Goal: Find specific page/section: Find specific page/section

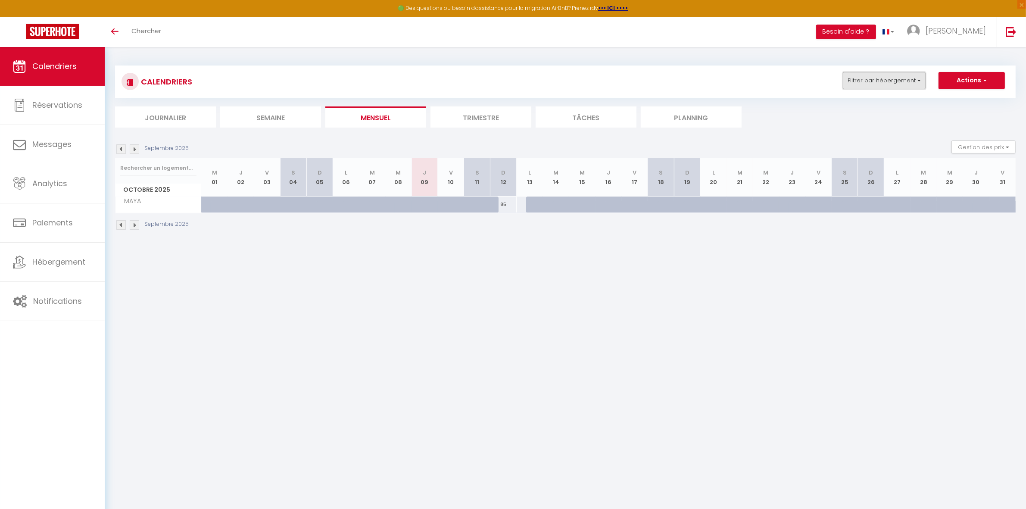
click at [900, 84] on button "Filtrer par hébergement" at bounding box center [884, 80] width 83 height 17
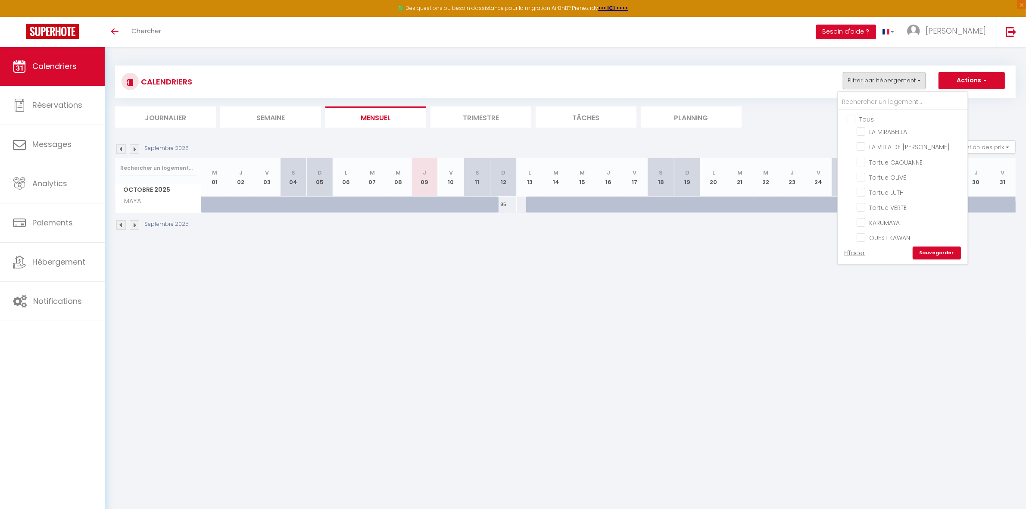
click at [874, 116] on input "Tous" at bounding box center [911, 118] width 129 height 9
checkbox input "true"
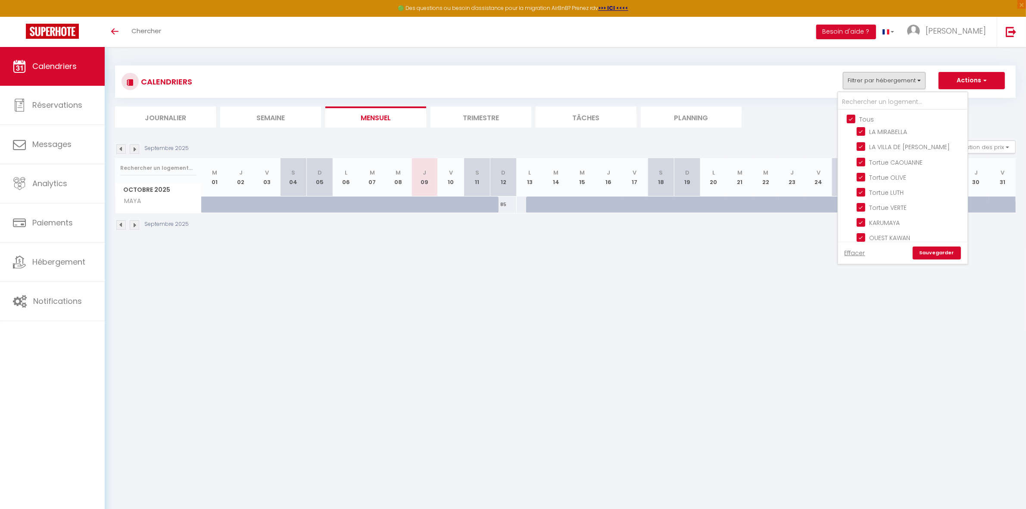
checkbox input "true"
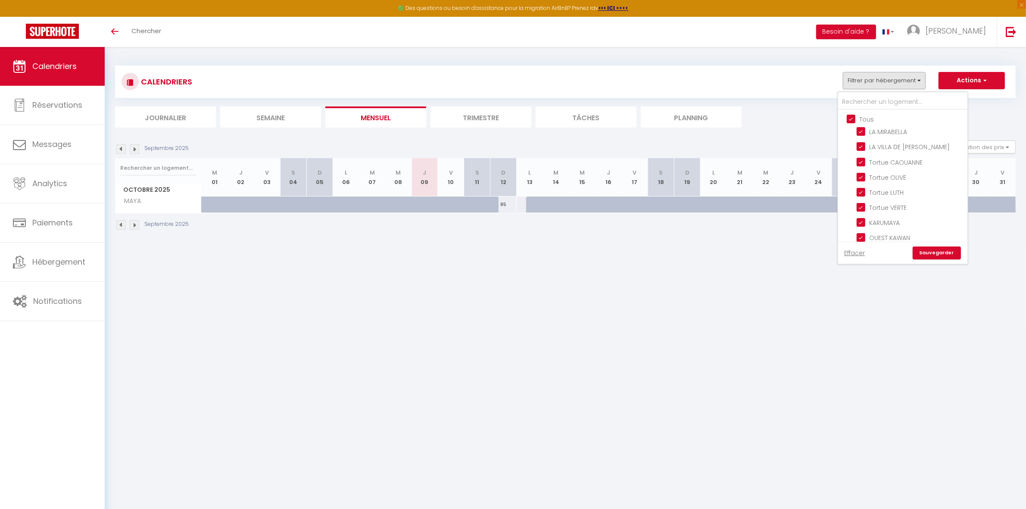
checkbox input "true"
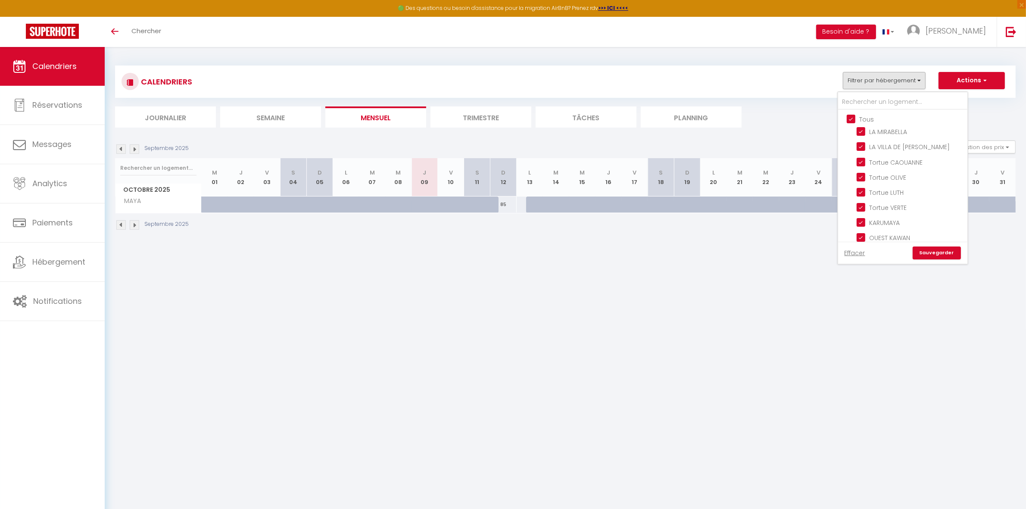
checkbox input "true"
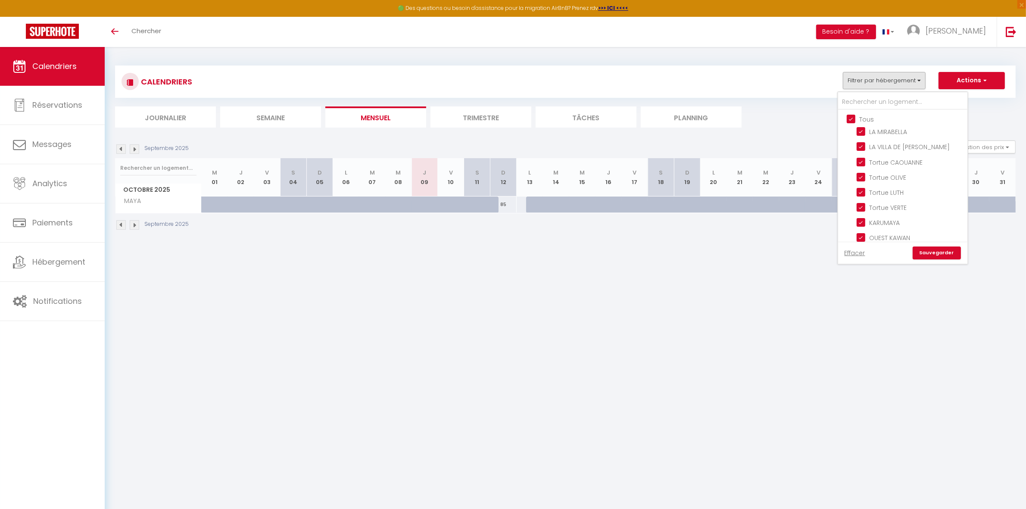
checkbox input "true"
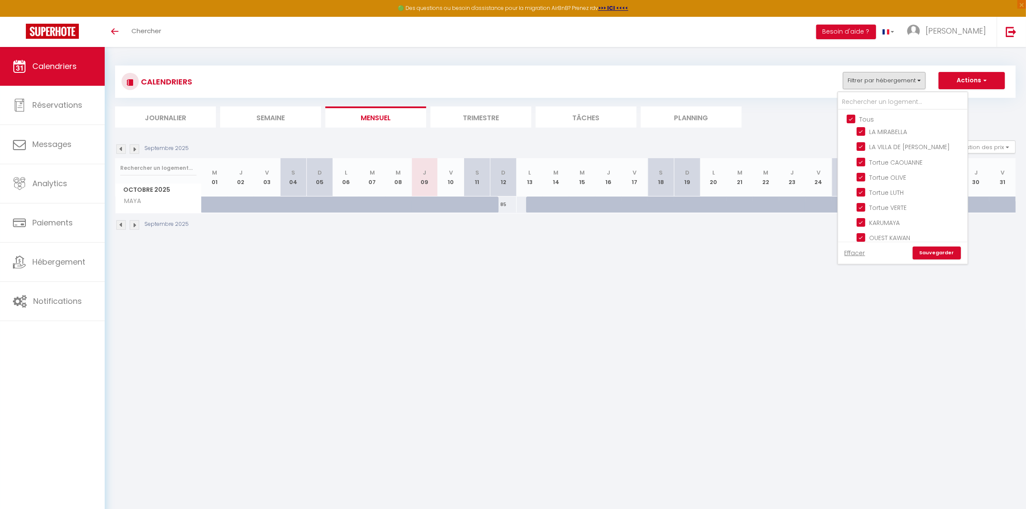
checkbox input "true"
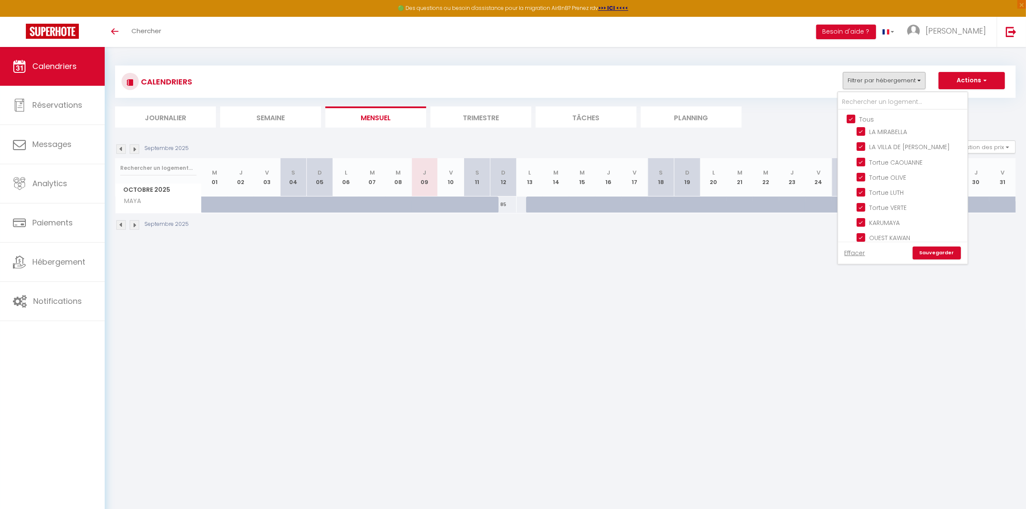
checkbox input "true"
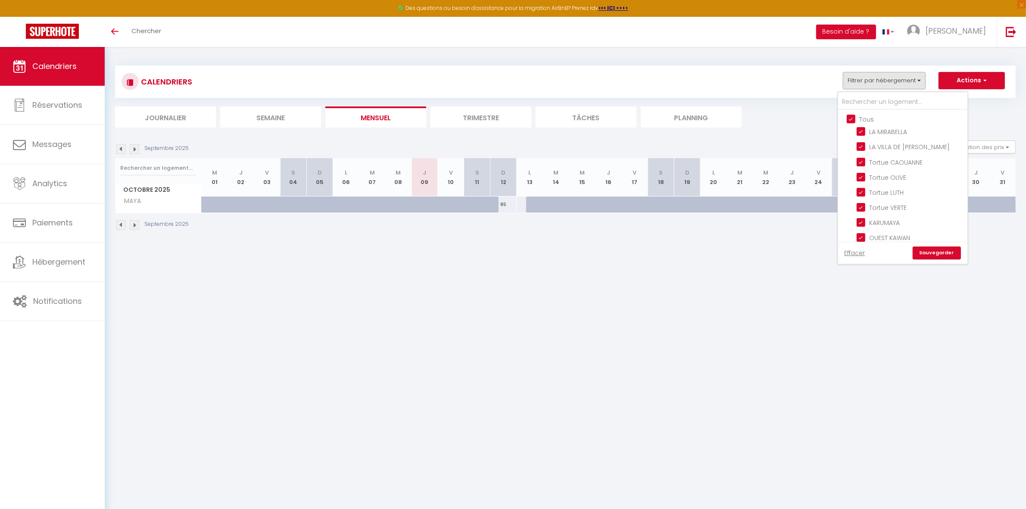
checkbox input "true"
click at [871, 117] on input "Tous" at bounding box center [911, 118] width 129 height 9
checkbox input "false"
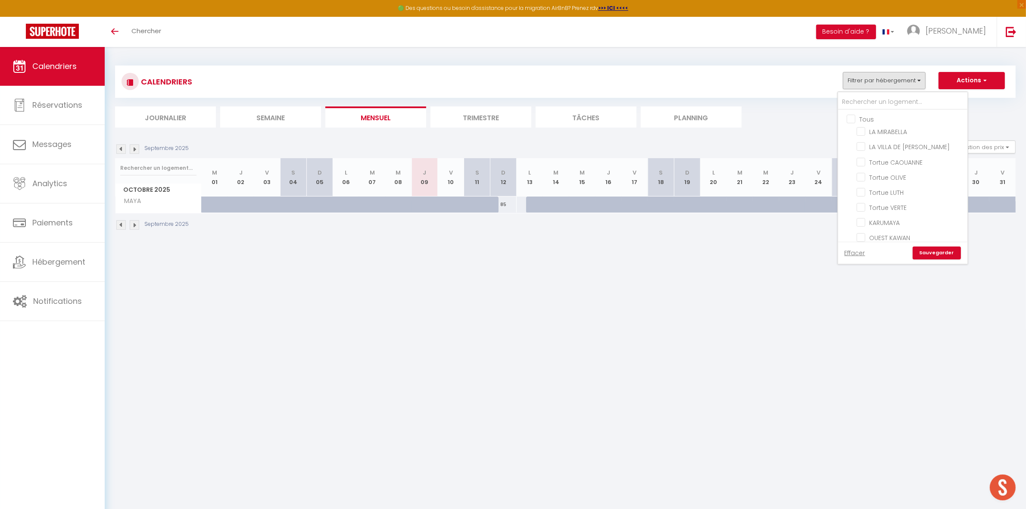
checkbox input "false"
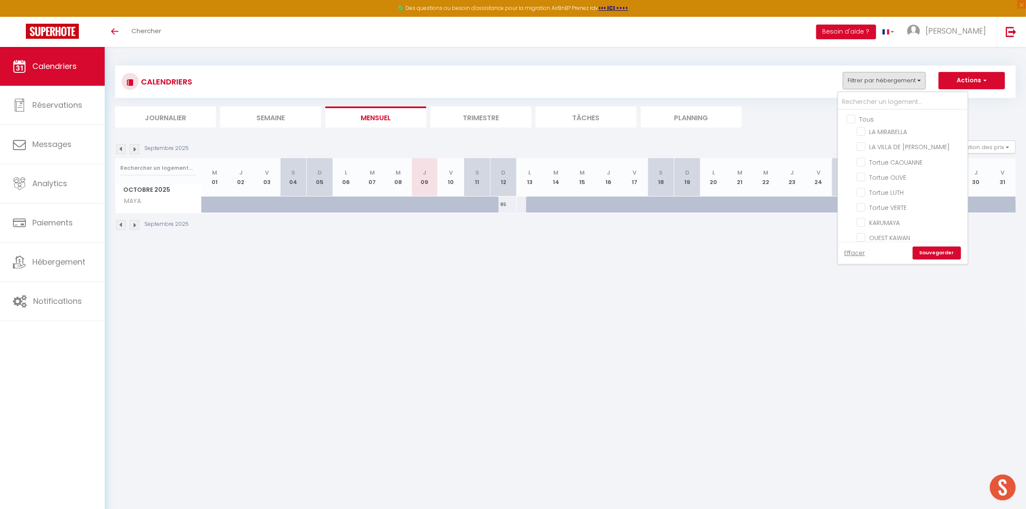
checkbox input "false"
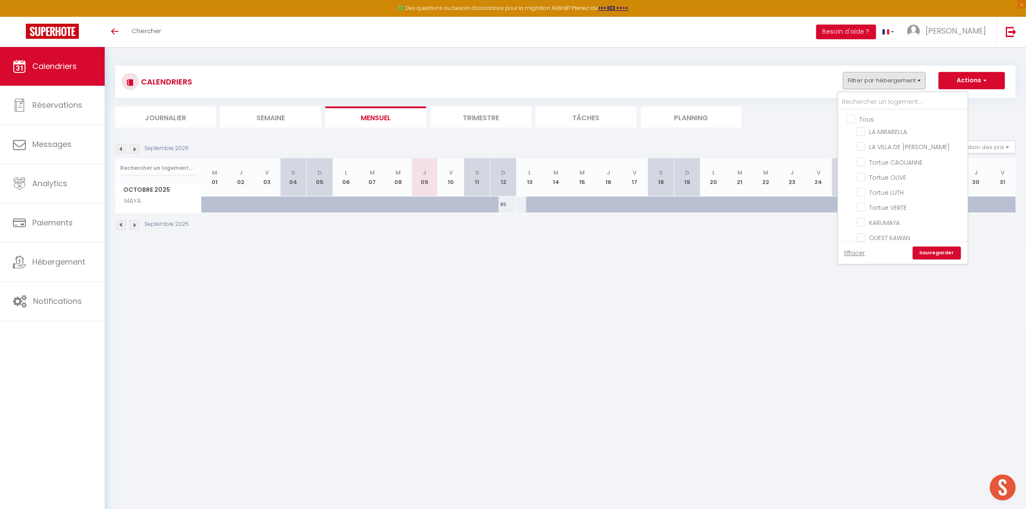
checkbox input "false"
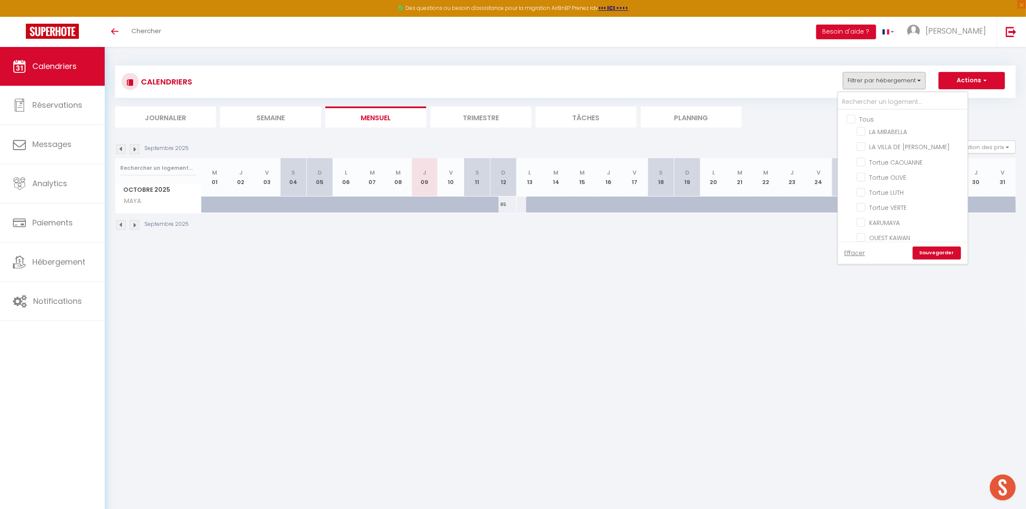
checkbox input "false"
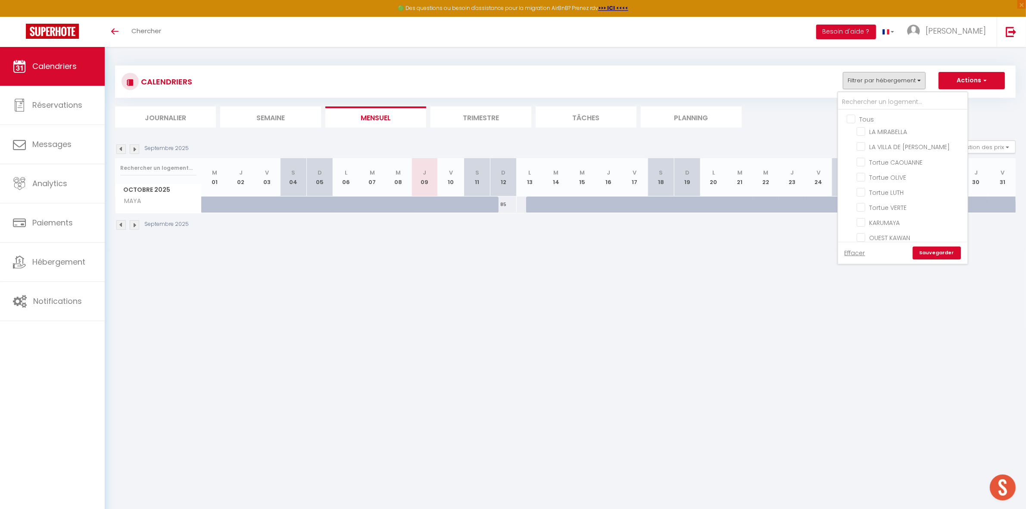
checkbox input "false"
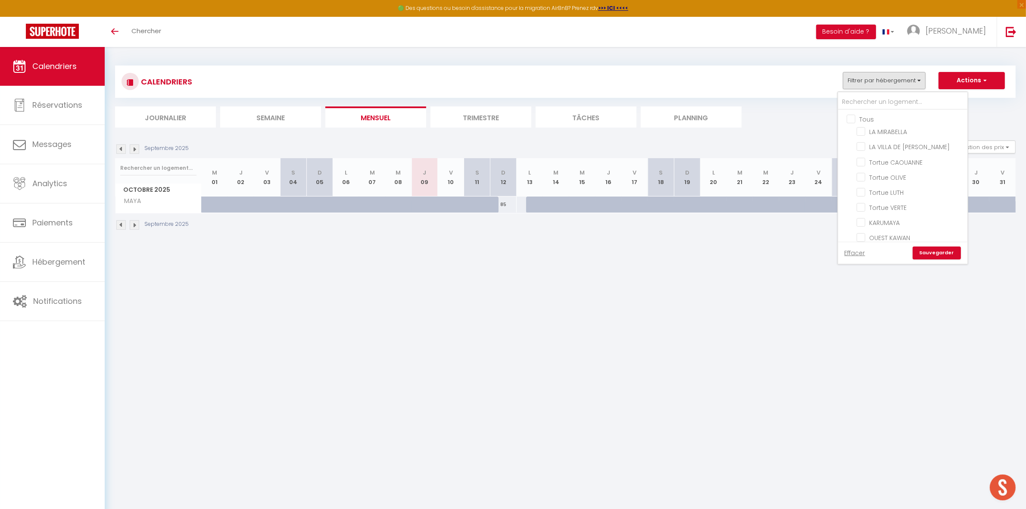
checkbox input "false"
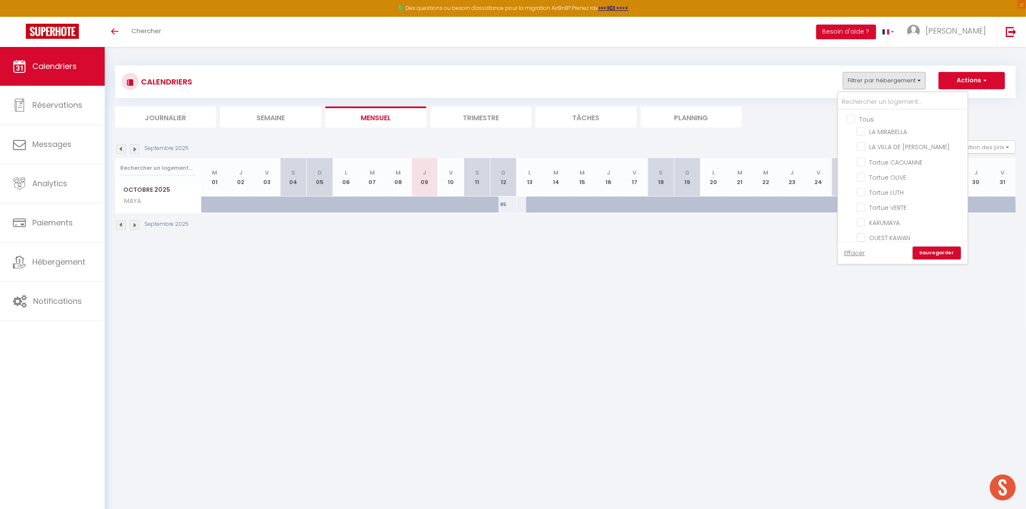
checkbox input "false"
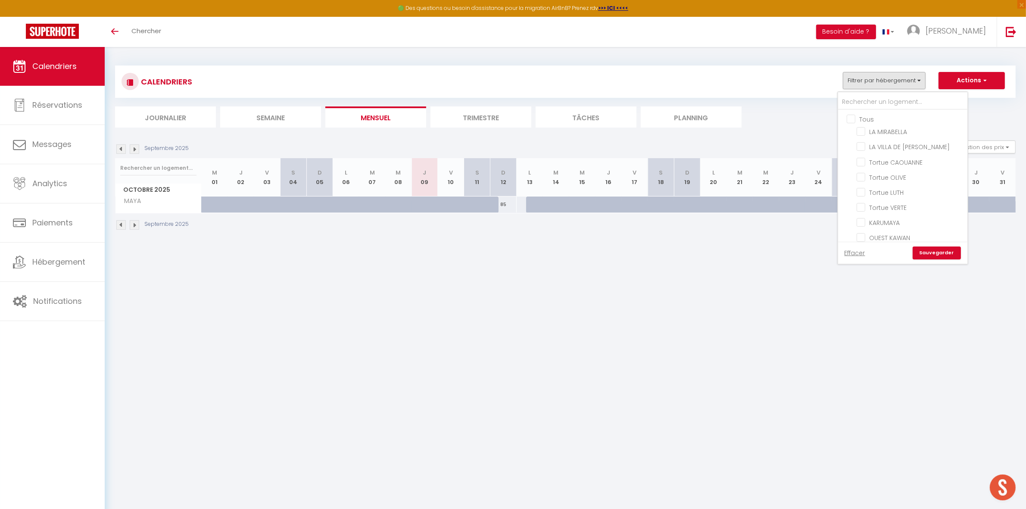
checkbox input "false"
click at [875, 144] on input "LA VILLA DE [PERSON_NAME]" at bounding box center [911, 146] width 108 height 9
checkbox input "true"
click at [477, 108] on li "Trimestre" at bounding box center [481, 116] width 101 height 21
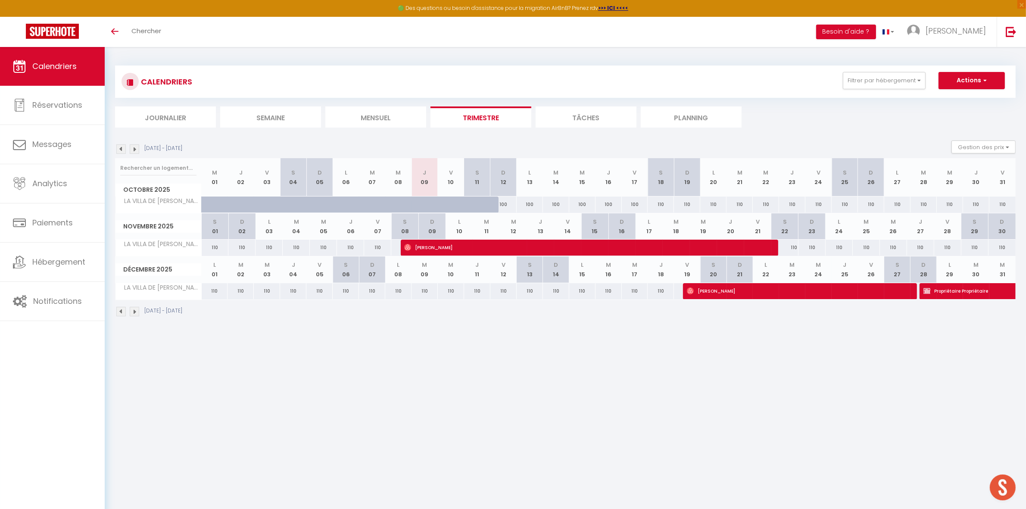
click at [136, 147] on img at bounding box center [134, 148] width 9 height 9
